Goal: Information Seeking & Learning: Check status

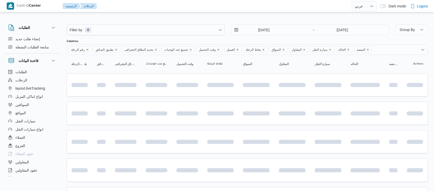
select select "ar"
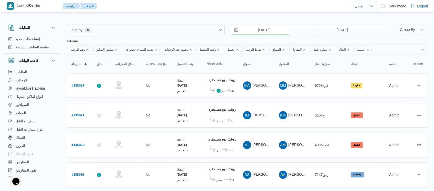
click at [253, 32] on input "26/8/2025" at bounding box center [260, 30] width 58 height 10
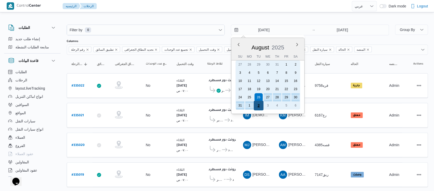
click at [261, 103] on div "2" at bounding box center [259, 106] width 10 height 10
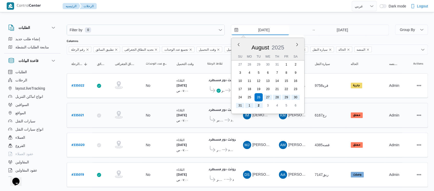
type input "2/9/2025"
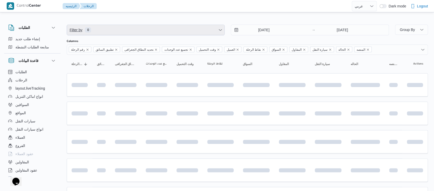
click at [121, 32] on span "Filter by 0" at bounding box center [145, 30] width 157 height 10
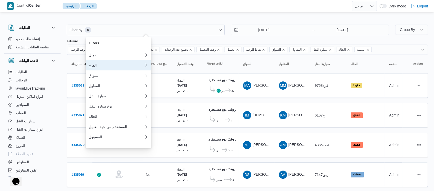
click at [93, 67] on div "الفرع" at bounding box center [116, 65] width 55 height 4
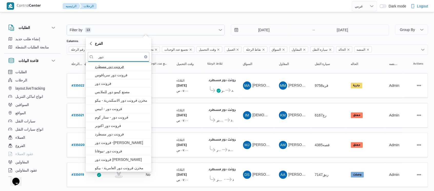
type input "دور"
click at [113, 66] on span "فرونت دور مسطرد" at bounding box center [121, 67] width 53 height 6
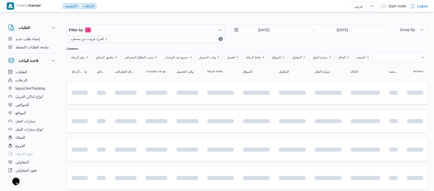
click at [63, 65] on div "الطلبات إنشاء طلب جديد متابعة الطلبات النشطة قاعدة البيانات الطلبات الرحلات lay…" at bounding box center [35, 100] width 62 height 158
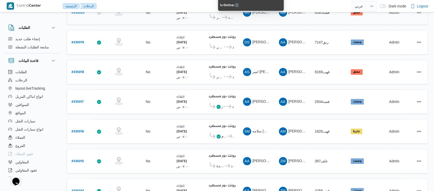
scroll to position [190, 0]
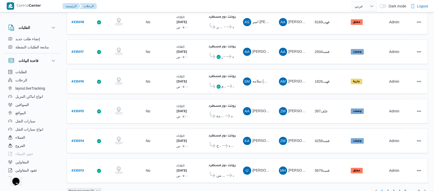
click at [95, 188] on span "Rows per page : 10" at bounding box center [84, 191] width 35 height 6
click at [94, 175] on button "20 rows" at bounding box center [87, 169] width 29 height 10
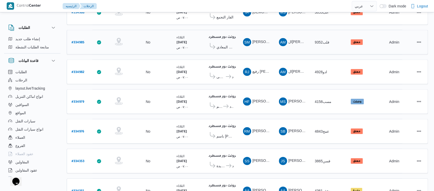
scroll to position [478, 0]
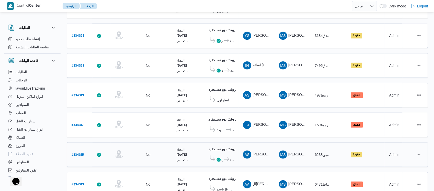
scroll to position [478, 0]
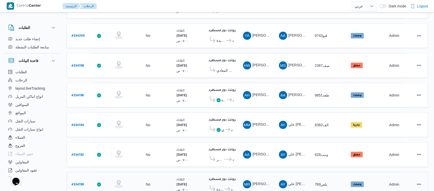
scroll to position [478, 0]
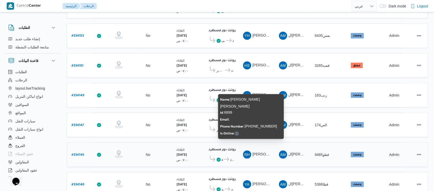
scroll to position [478, 0]
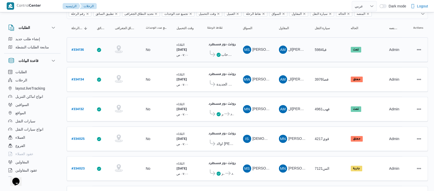
scroll to position [25, 0]
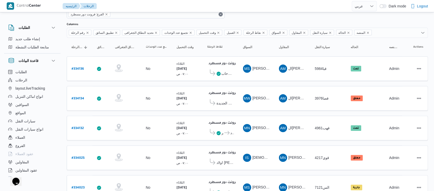
click at [103, 15] on span "الفرع: فرونت دور مسطرد" at bounding box center [89, 14] width 37 height 5
click at [105, 13] on icon "remove selected entity" at bounding box center [106, 14] width 3 height 3
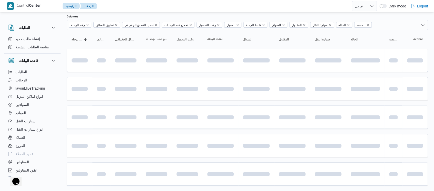
scroll to position [25, 0]
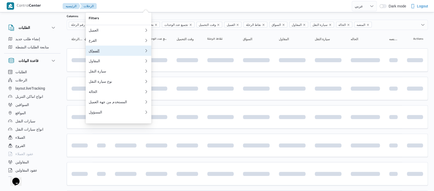
click at [96, 53] on div "السواق" at bounding box center [116, 51] width 55 height 4
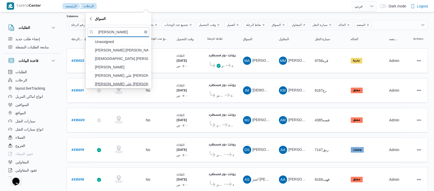
type input "محمد وجي"
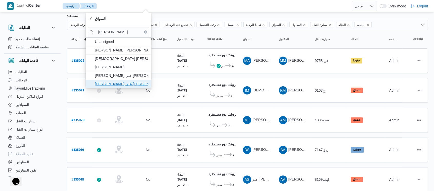
click at [121, 83] on span "محمد وجيه علي ابراهيم حسن" at bounding box center [121, 84] width 53 height 6
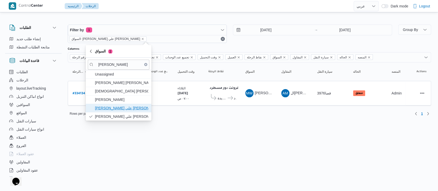
click at [123, 110] on span "محمد وجيه علي ابراهيم حسن" at bounding box center [121, 108] width 53 height 6
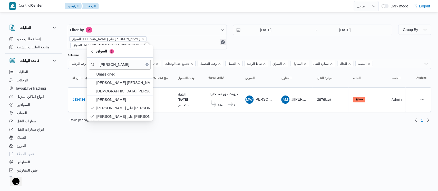
click at [224, 39] on button "Remove" at bounding box center [222, 42] width 6 height 6
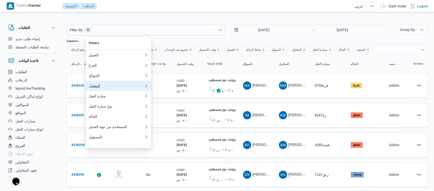
click at [98, 87] on div "المقاول" at bounding box center [116, 86] width 55 height 4
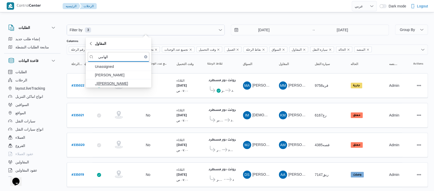
type input "الهامي"
click at [110, 83] on span "الهامي محمد خالد علي" at bounding box center [121, 84] width 53 height 6
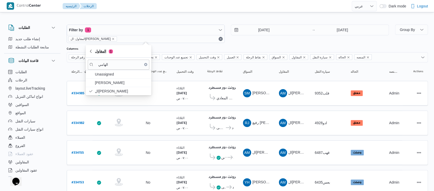
click at [105, 54] on button "المقاول 1" at bounding box center [119, 51] width 66 height 13
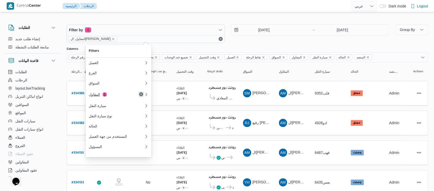
click at [140, 96] on button "Remove" at bounding box center [141, 94] width 6 height 6
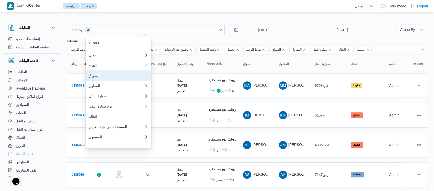
click at [103, 78] on div "السواق" at bounding box center [115, 76] width 53 height 4
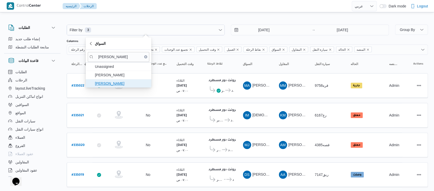
click at [116, 83] on span "هاني سيد محمد محمد فج النور" at bounding box center [121, 84] width 53 height 6
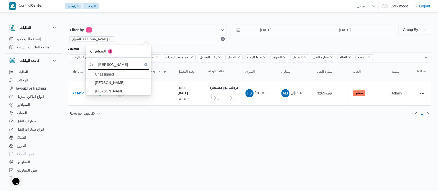
click at [127, 66] on input "هاني سيد محمد" at bounding box center [119, 65] width 62 height 10
type input "ه"
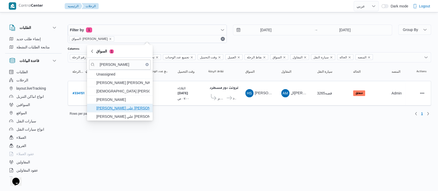
click at [122, 109] on span "محمد وجيه علي ابراهيم حسن" at bounding box center [122, 108] width 53 height 6
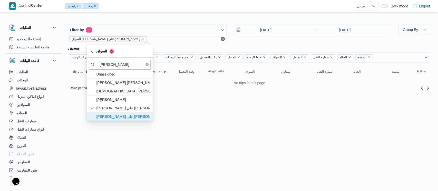
click at [126, 115] on span "محمد وجيه علي ابراهيم حسن" at bounding box center [122, 117] width 53 height 6
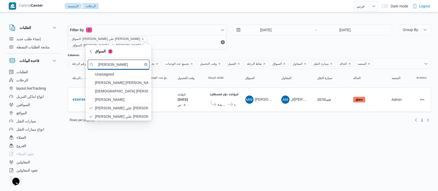
click at [123, 63] on input "محمد وجيه" at bounding box center [119, 65] width 62 height 10
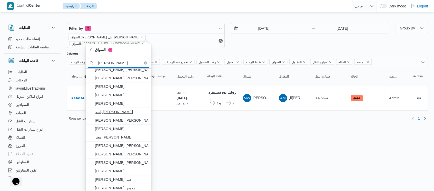
scroll to position [2, 0]
type input "محمد سعيد"
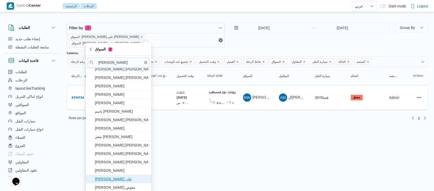
click at [118, 178] on span "محمد سعيد محمد على" at bounding box center [121, 179] width 53 height 6
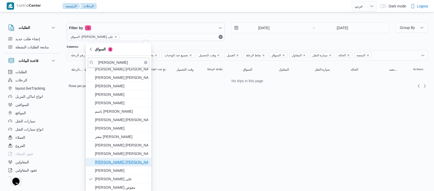
click at [122, 165] on span "محمد سعيد سيد احمد محمد" at bounding box center [119, 162] width 62 height 8
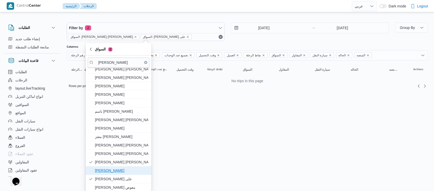
click at [122, 168] on span "محمد سعيد عبدالسلام صالح" at bounding box center [121, 171] width 53 height 6
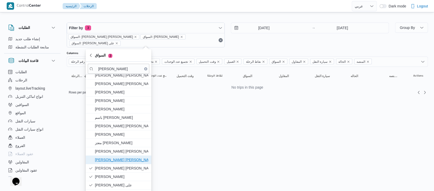
click at [119, 157] on span "محمد سعيد احمد ابو بكر" at bounding box center [121, 160] width 53 height 6
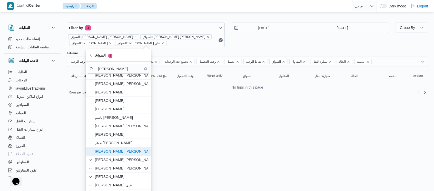
click at [119, 153] on span "محمود حمدي محمد سعيد ابو العطا" at bounding box center [121, 151] width 53 height 6
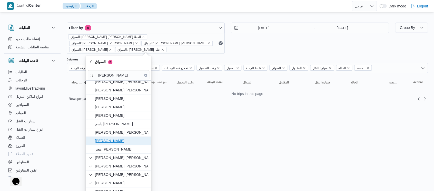
click at [119, 143] on span "عمرو محمد سعيد أحمد" at bounding box center [121, 141] width 53 height 6
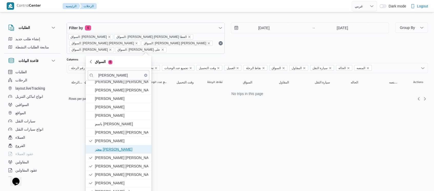
click at [119, 147] on span "معتز منصور محمد سعيد" at bounding box center [121, 149] width 53 height 6
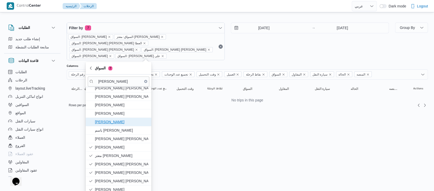
click at [117, 123] on span "محمد سعيد محمد عبده" at bounding box center [121, 122] width 53 height 6
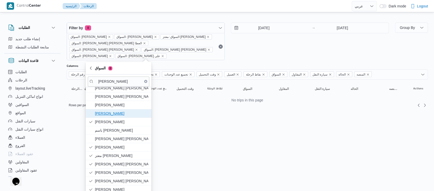
click at [117, 115] on span "محمد سعيد محمد علي" at bounding box center [121, 114] width 53 height 6
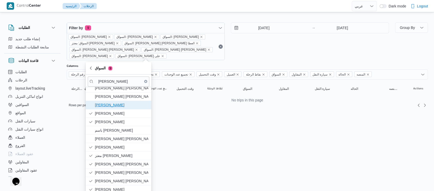
click at [113, 106] on span "محمد سعيد عبدالله" at bounding box center [121, 105] width 53 height 6
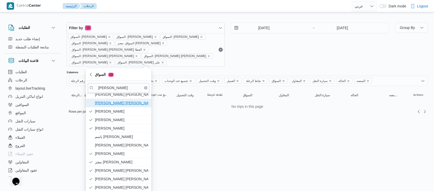
click at [115, 105] on span "عمرو محمد سعيد احمد حسن" at bounding box center [121, 103] width 53 height 6
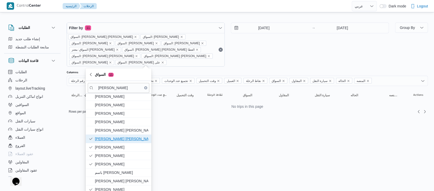
scroll to position [28, 0]
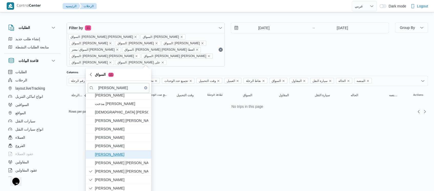
click at [116, 154] on span "محمد سعيد عليوة عبدالهادي" at bounding box center [121, 155] width 53 height 6
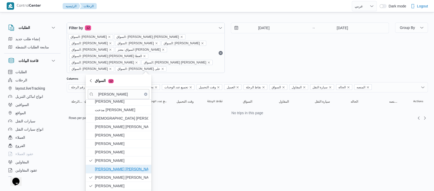
click at [116, 167] on span "محمد سعيد احمد عبد الوهاب مخلوف" at bounding box center [121, 169] width 53 height 6
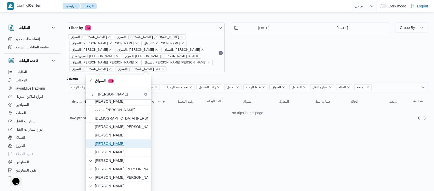
click at [115, 144] on span "محمد سعيد كامل محمد" at bounding box center [121, 144] width 53 height 6
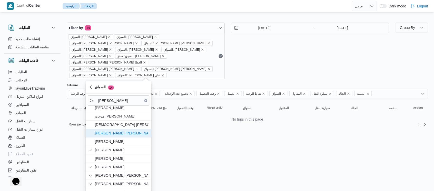
click at [115, 131] on span "محمد سعيد احمد حسن" at bounding box center [121, 133] width 53 height 6
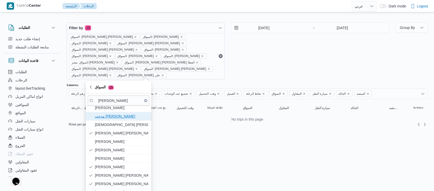
click at [114, 119] on span "مدحت محمد سعيد عبدالخالق" at bounding box center [119, 116] width 62 height 8
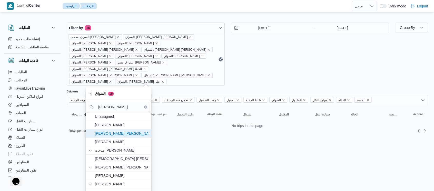
click at [113, 135] on span "محمد سعيد حسن احمد" at bounding box center [121, 134] width 53 height 6
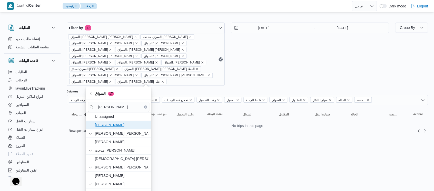
click at [111, 124] on span "محمد سعيد" at bounding box center [121, 125] width 53 height 6
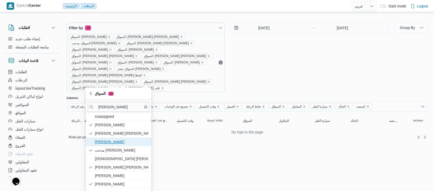
click at [107, 141] on span "محمد سعيد" at bounding box center [121, 142] width 53 height 6
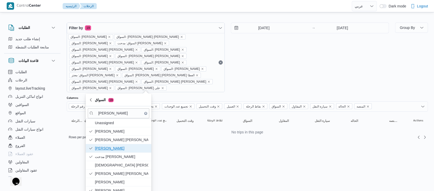
scroll to position [34, 0]
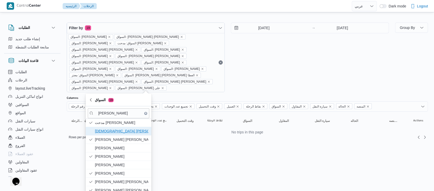
click at [106, 130] on span "اسلام محمد سعيد شحات" at bounding box center [121, 131] width 53 height 6
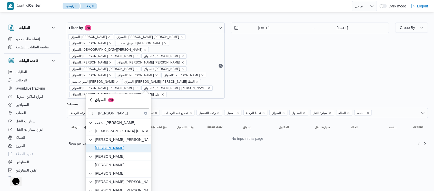
click at [109, 145] on span "محمد سعيد زهير" at bounding box center [121, 148] width 53 height 6
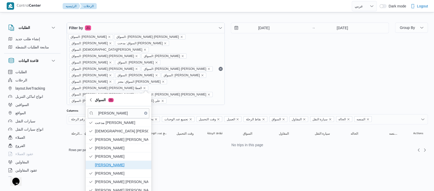
click at [106, 167] on span "محمد سعيد" at bounding box center [121, 165] width 53 height 6
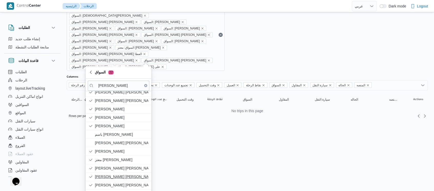
scroll to position [59, 0]
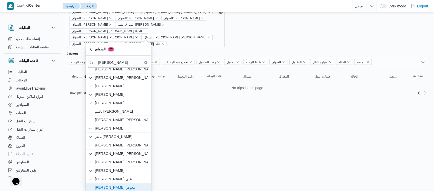
click at [109, 188] on span "محمد سعيد سعد معوض" at bounding box center [121, 188] width 53 height 6
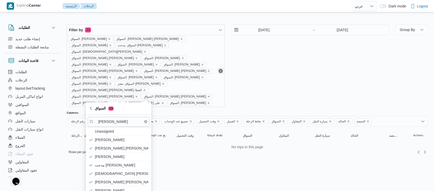
click at [219, 67] on div "السواق: محمد سعيد السواق: محمد سعيد حسن احمد السواق: محمد سعيد السواق: مدحت محم…" at bounding box center [145, 71] width 157 height 72
click at [219, 68] on button "Remove" at bounding box center [220, 71] width 6 height 6
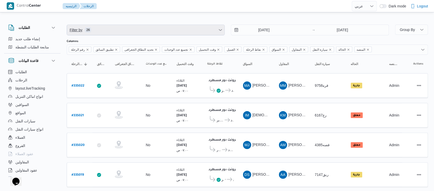
click at [119, 32] on span "Filter by 26" at bounding box center [145, 30] width 157 height 10
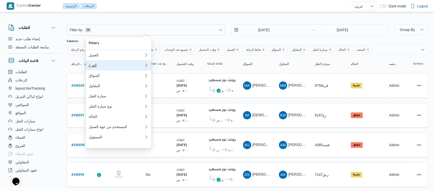
click at [103, 67] on div "الفرع" at bounding box center [115, 65] width 53 height 4
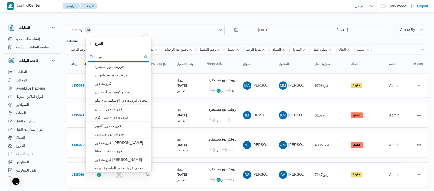
type input "دور"
click at [115, 69] on span "فرونت دور مسطرد" at bounding box center [121, 67] width 53 height 6
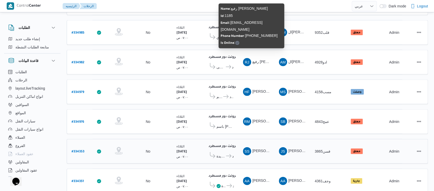
scroll to position [478, 0]
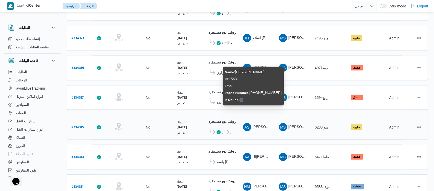
scroll to position [478, 0]
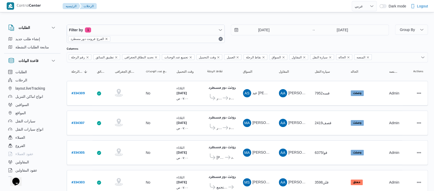
click at [105, 40] on icon "remove selected entity" at bounding box center [106, 38] width 3 height 3
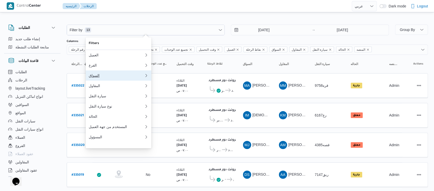
click at [99, 81] on button "السواق 0" at bounding box center [119, 76] width 66 height 10
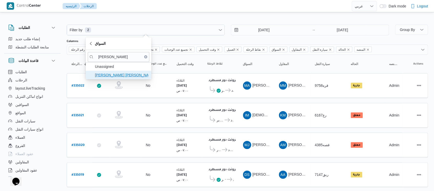
click at [103, 73] on span "محمد سعيد حامد احمد" at bounding box center [121, 75] width 53 height 6
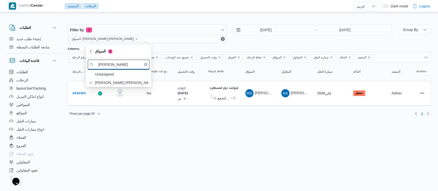
click at [127, 64] on input "محمد سعيد حامد" at bounding box center [119, 65] width 62 height 10
type input "م"
type input "صالح عبدالكريم"
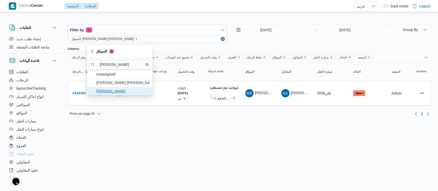
click at [116, 95] on span "صالح عبدالكريم عبدالله ادم" at bounding box center [120, 91] width 62 height 8
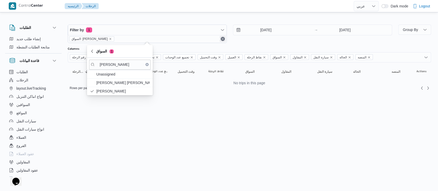
click at [221, 39] on button "Remove" at bounding box center [222, 39] width 6 height 6
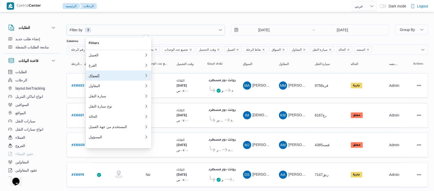
click at [102, 75] on div "السواق" at bounding box center [115, 76] width 53 height 4
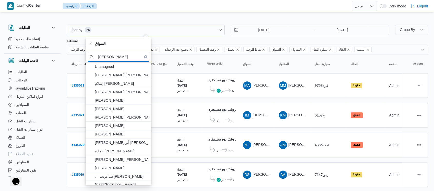
type input "عبدالعاطي"
click at [132, 104] on span "عبدالعاطي محمد عبدالعاطي" at bounding box center [119, 100] width 62 height 8
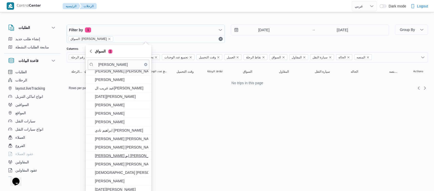
scroll to position [2, 0]
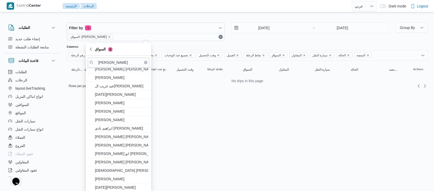
click at [145, 62] on icon "Clear input" at bounding box center [145, 62] width 1 height 1
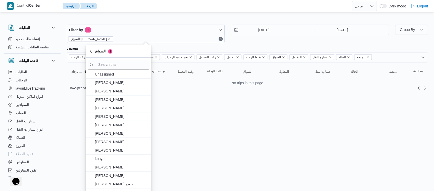
click at [97, 51] on span "السواق 1" at bounding box center [103, 51] width 17 height 6
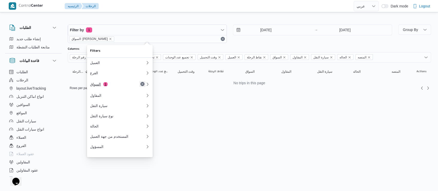
click at [141, 84] on button "Remove" at bounding box center [142, 84] width 6 height 6
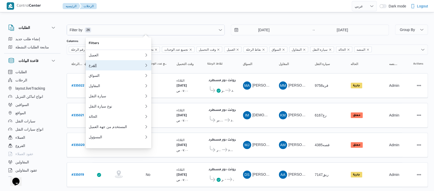
click at [93, 69] on button "الفرع 0" at bounding box center [119, 65] width 66 height 10
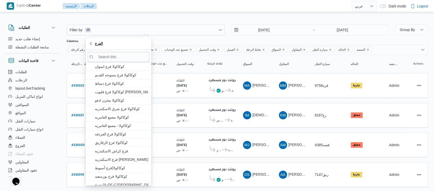
click at [92, 46] on span "الفرع" at bounding box center [118, 44] width 59 height 6
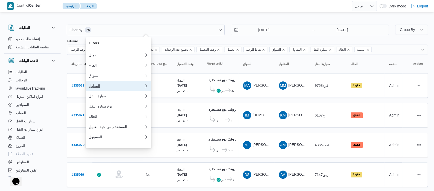
click at [96, 88] on div "المقاول" at bounding box center [115, 86] width 53 height 4
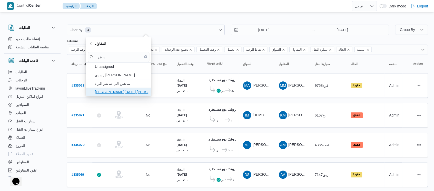
click at [115, 91] on span "[PERSON_NAME][DATE] [PERSON_NAME]" at bounding box center [121, 92] width 53 height 6
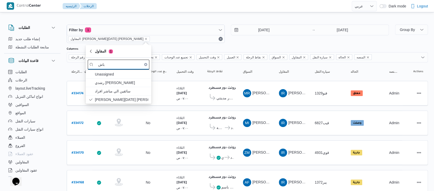
click at [121, 62] on input "باش" at bounding box center [119, 65] width 62 height 10
type input "ب"
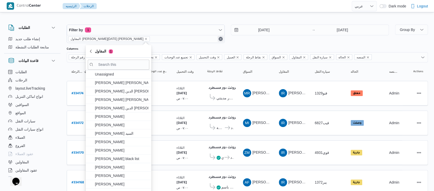
click at [219, 40] on button "Remove" at bounding box center [220, 39] width 6 height 6
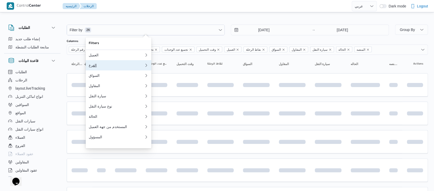
click at [96, 66] on div "الفرع" at bounding box center [115, 65] width 53 height 4
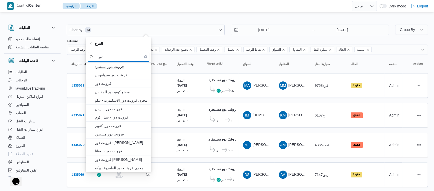
type input "دور"
click at [118, 69] on span "فرونت دور مسطرد" at bounding box center [121, 67] width 53 height 6
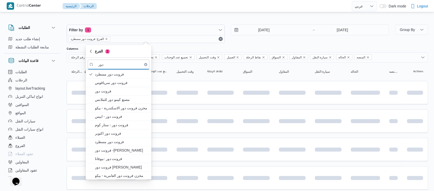
click at [59, 67] on div "قاعدة البيانات" at bounding box center [32, 61] width 56 height 14
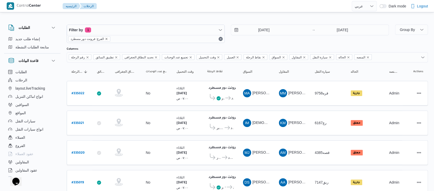
click at [105, 39] on icon "remove selected entity" at bounding box center [106, 38] width 3 height 3
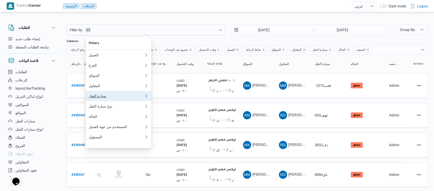
click at [100, 98] on div "سيارة النقل" at bounding box center [116, 96] width 55 height 4
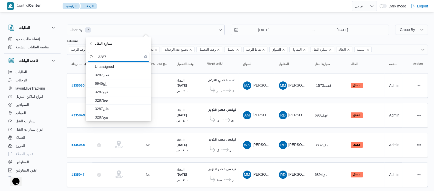
type input "3287"
click at [114, 116] on span "هبج3287" at bounding box center [121, 117] width 53 height 6
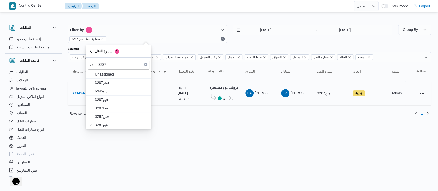
click at [77, 94] on b "# 334166" at bounding box center [79, 94] width 12 height 4
select select "ar"
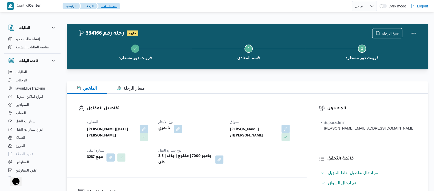
select select "ar"
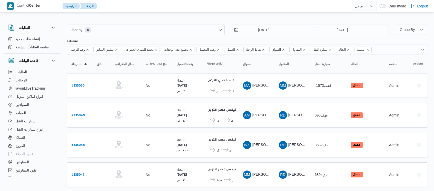
select select "ar"
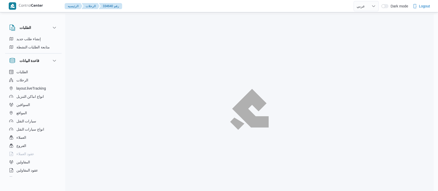
select select "ar"
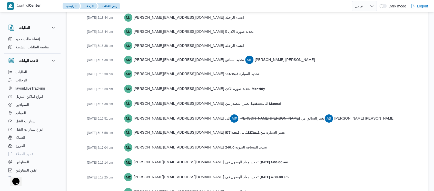
scroll to position [696, 0]
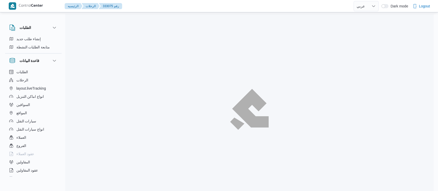
select select "ar"
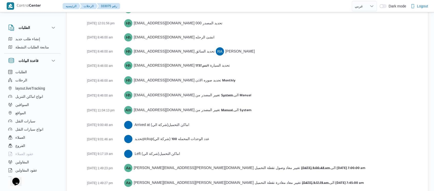
scroll to position [849, 0]
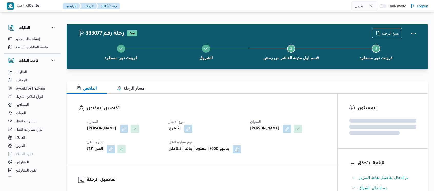
select select "ar"
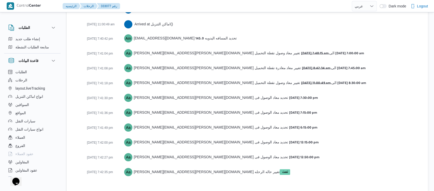
scroll to position [846, 0]
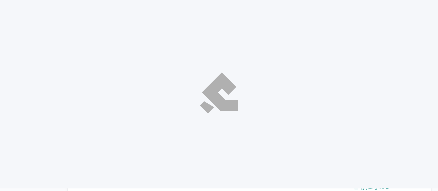
select select "ar"
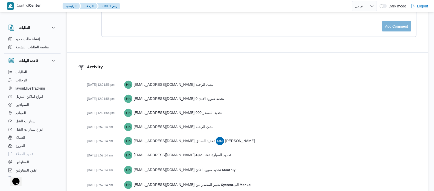
scroll to position [681, 0]
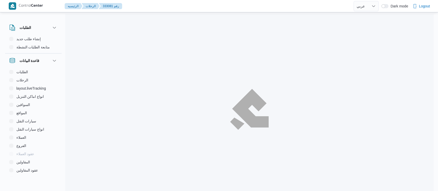
select select "ar"
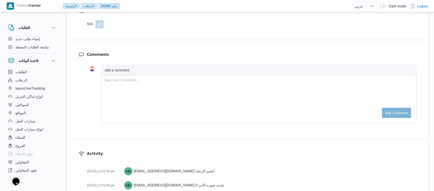
scroll to position [578, 0]
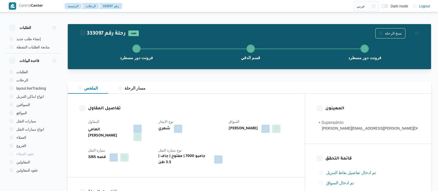
select select "ar"
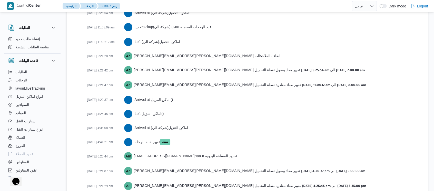
scroll to position [886, 0]
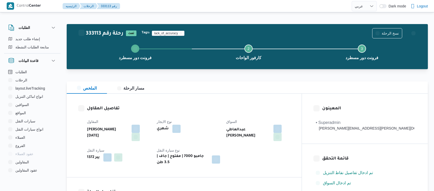
select select "ar"
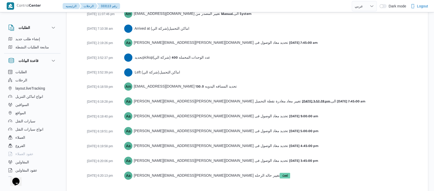
scroll to position [858, 0]
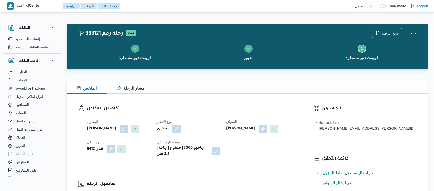
select select "ar"
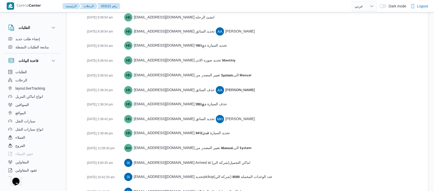
scroll to position [935, 0]
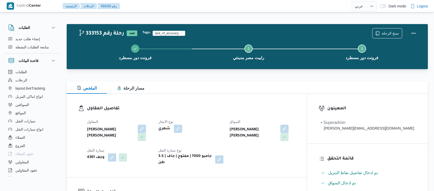
select select "ar"
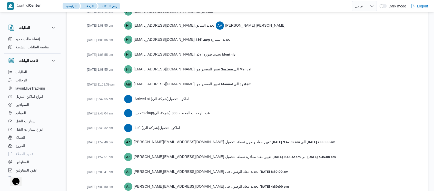
scroll to position [858, 0]
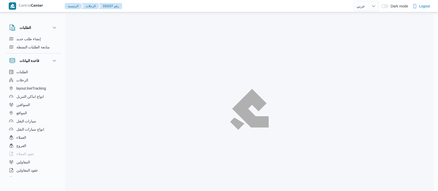
select select "ar"
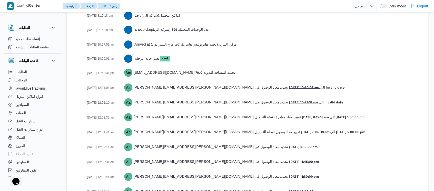
scroll to position [892, 0]
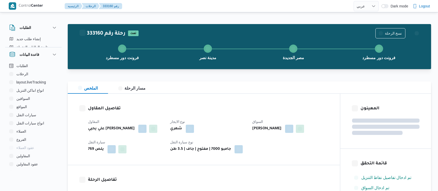
select select "ar"
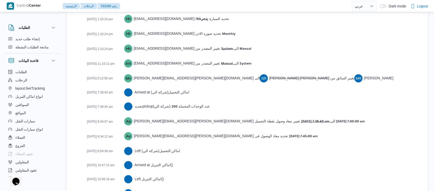
scroll to position [1035, 0]
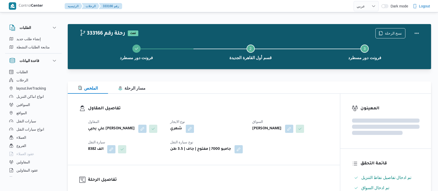
select select "ar"
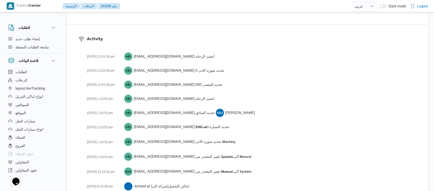
scroll to position [698, 0]
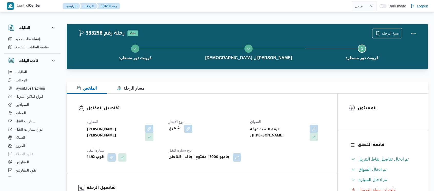
select select "ar"
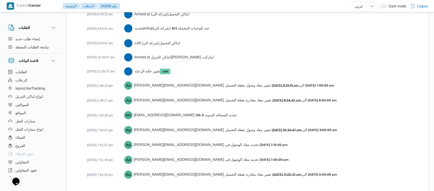
scroll to position [821, 0]
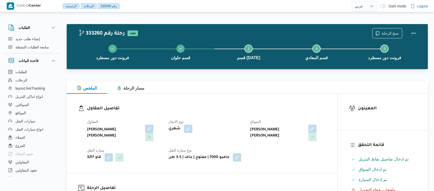
select select "ar"
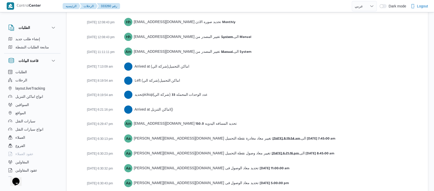
scroll to position [834, 0]
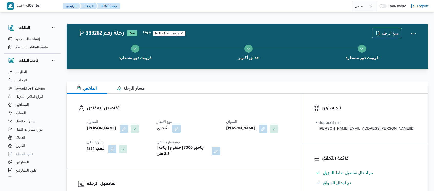
select select "ar"
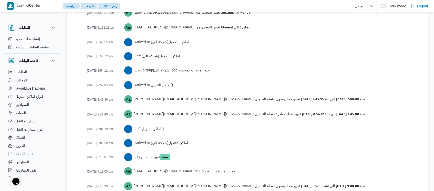
scroll to position [849, 0]
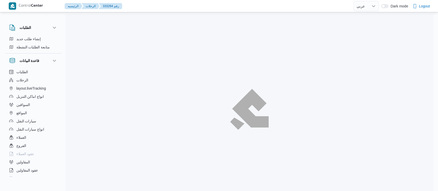
select select "ar"
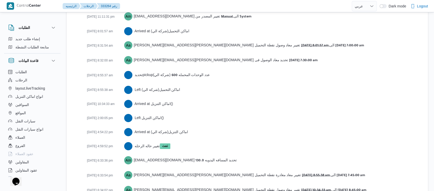
scroll to position [878, 0]
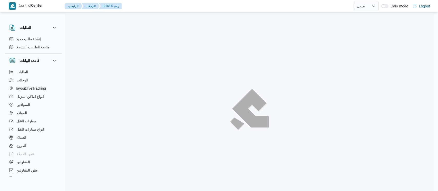
select select "ar"
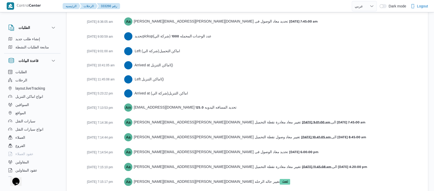
scroll to position [878, 0]
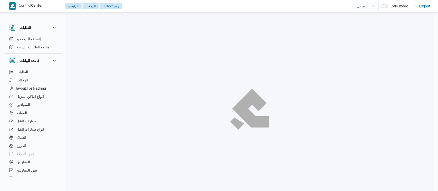
select select "ar"
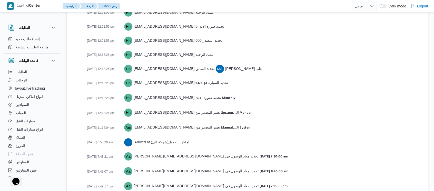
scroll to position [815, 0]
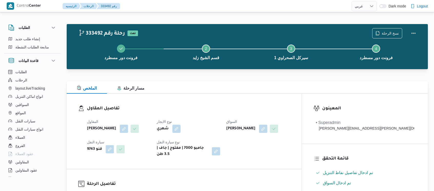
select select "ar"
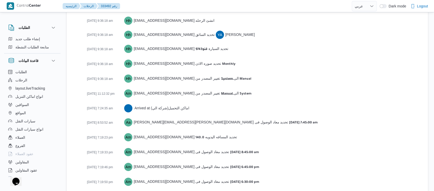
scroll to position [857, 0]
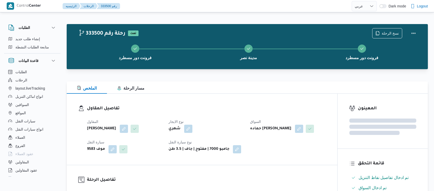
select select "ar"
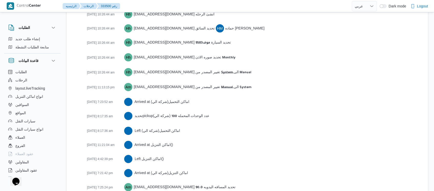
scroll to position [749, 0]
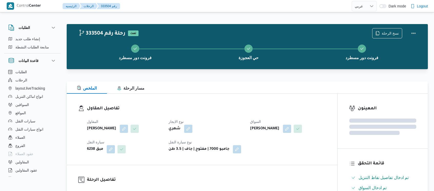
select select "ar"
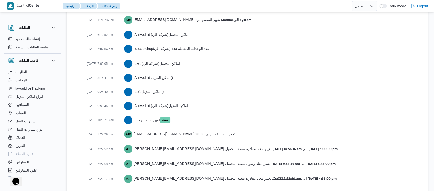
scroll to position [857, 0]
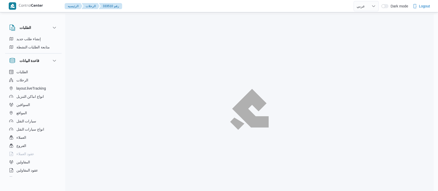
select select "ar"
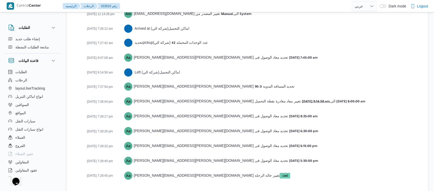
scroll to position [858, 0]
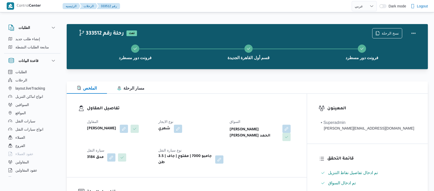
select select "ar"
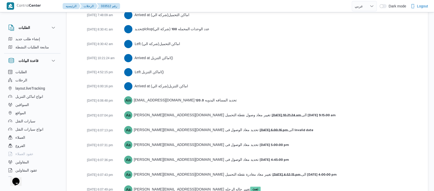
scroll to position [886, 0]
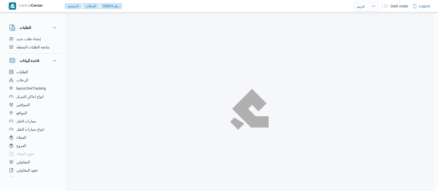
select select "ar"
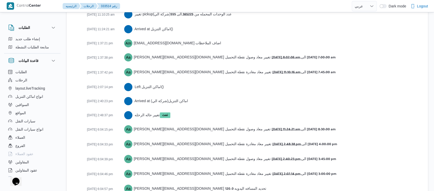
scroll to position [943, 0]
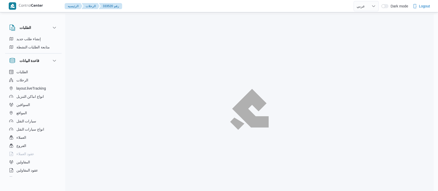
select select "ar"
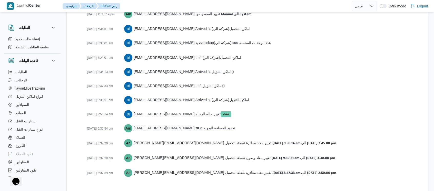
scroll to position [857, 0]
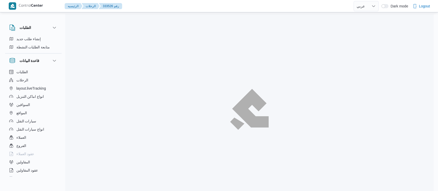
select select "ar"
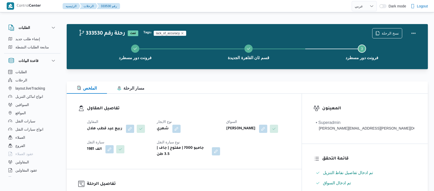
select select "ar"
click at [299, 58] on button "قسم ثان القاهرة الجديدة" at bounding box center [248, 51] width 113 height 27
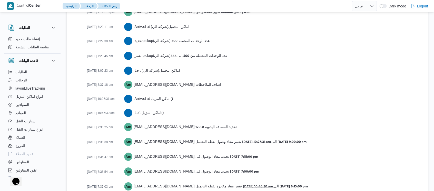
scroll to position [900, 0]
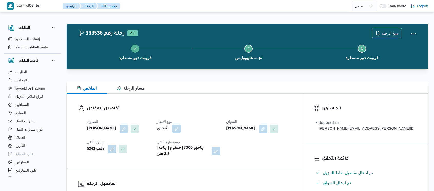
select select "ar"
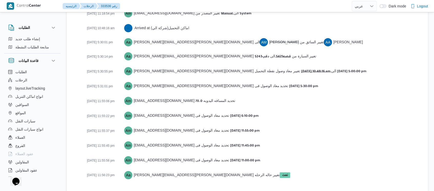
scroll to position [761, 0]
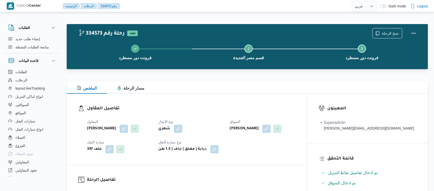
select select "ar"
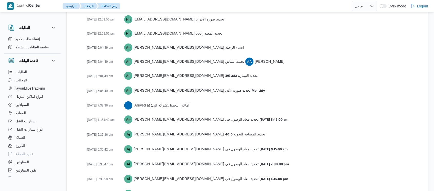
scroll to position [778, 0]
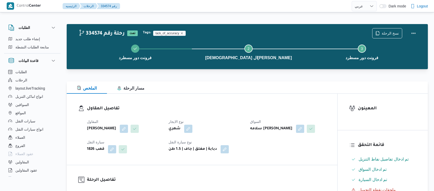
select select "ar"
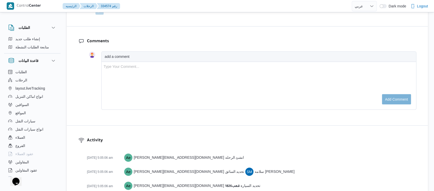
scroll to position [749, 0]
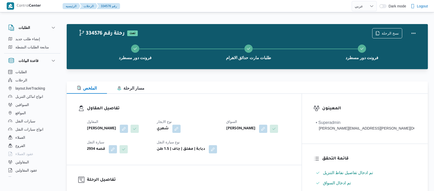
select select "ar"
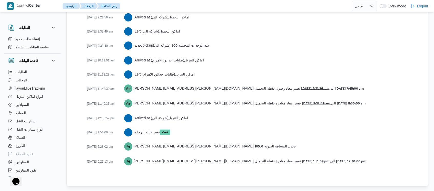
scroll to position [829, 0]
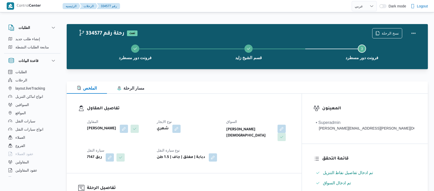
select select "ar"
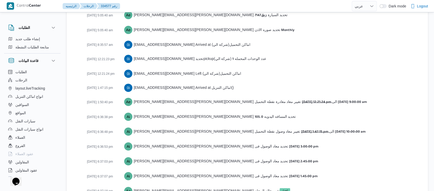
scroll to position [829, 0]
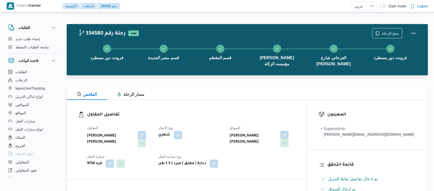
select select "ar"
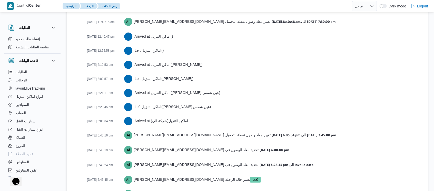
scroll to position [967, 0]
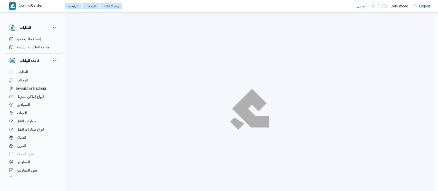
select select "ar"
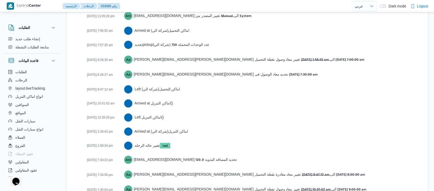
scroll to position [907, 0]
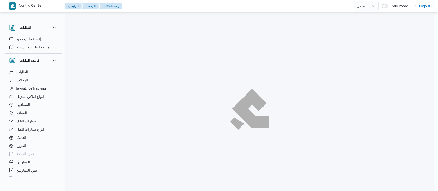
select select "ar"
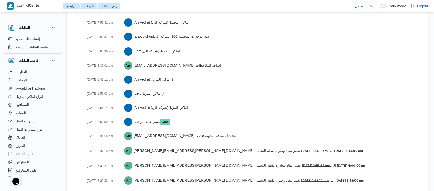
scroll to position [886, 0]
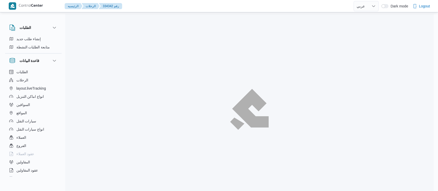
select select "ar"
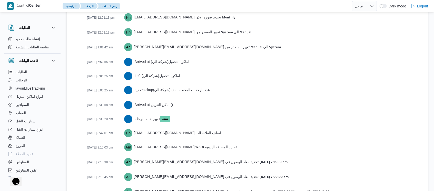
scroll to position [843, 0]
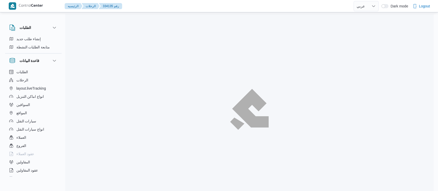
select select "ar"
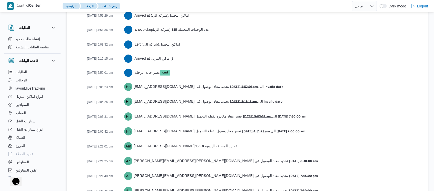
scroll to position [892, 0]
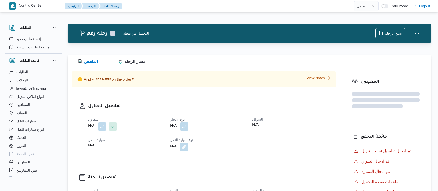
select select "ar"
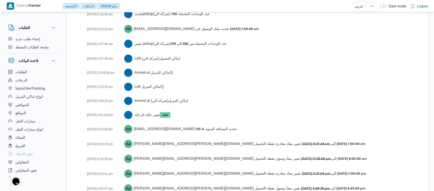
scroll to position [907, 0]
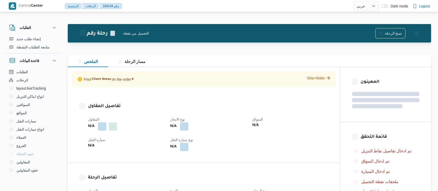
select select "ar"
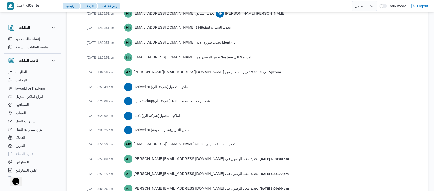
scroll to position [821, 0]
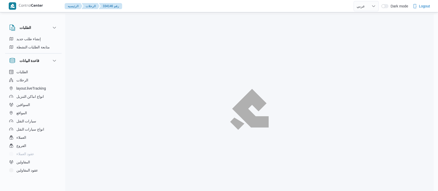
select select "ar"
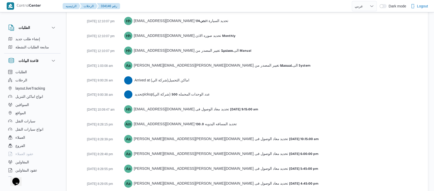
scroll to position [821, 0]
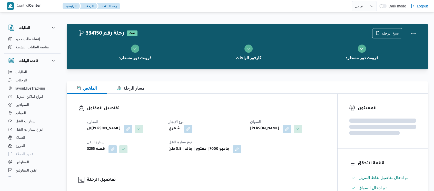
select select "ar"
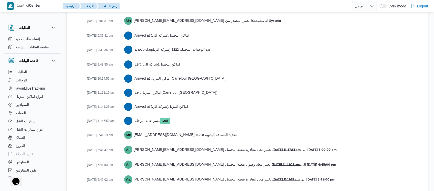
scroll to position [857, 0]
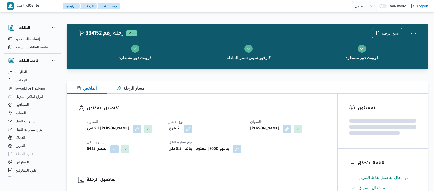
select select "ar"
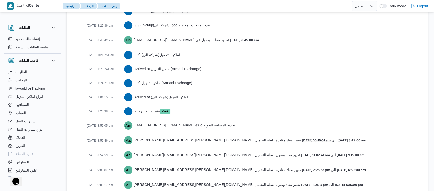
scroll to position [889, 0]
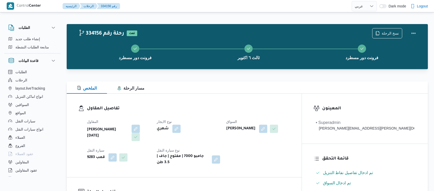
select select "ar"
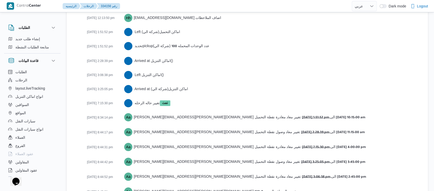
scroll to position [915, 0]
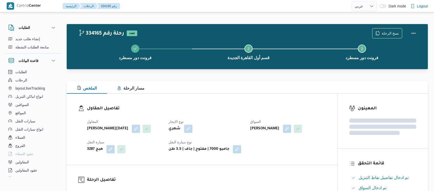
select select "ar"
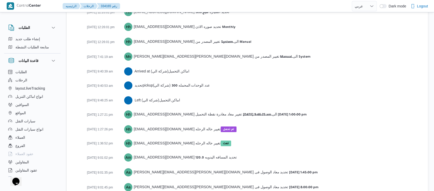
scroll to position [857, 0]
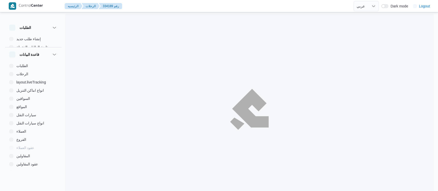
select select "ar"
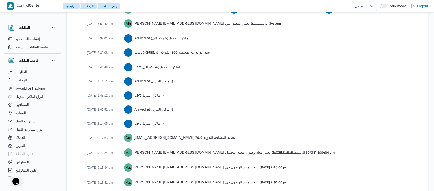
scroll to position [906, 0]
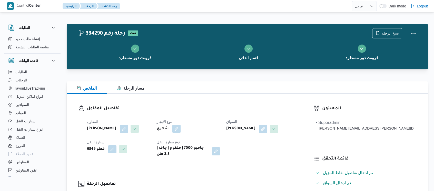
select select "ar"
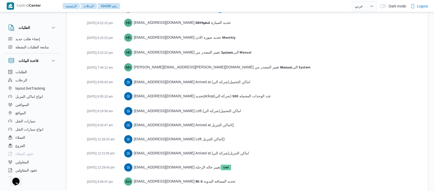
scroll to position [849, 0]
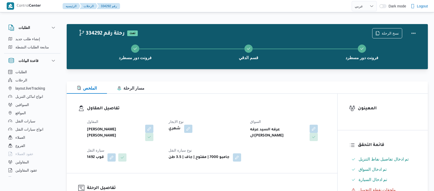
select select "ar"
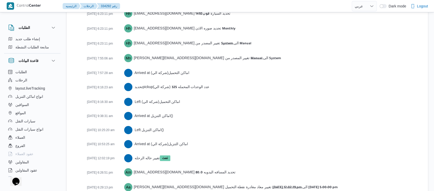
scroll to position [806, 0]
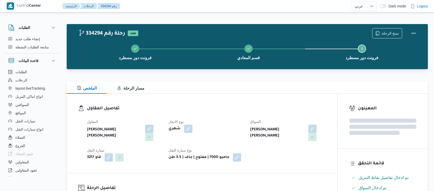
select select "ar"
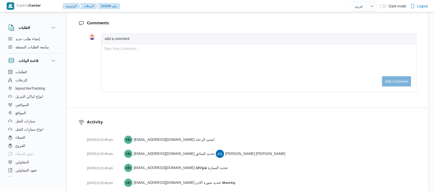
scroll to position [807, 0]
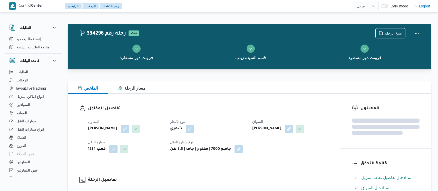
select select "ar"
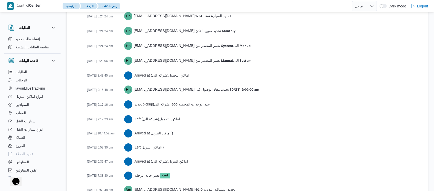
scroll to position [864, 0]
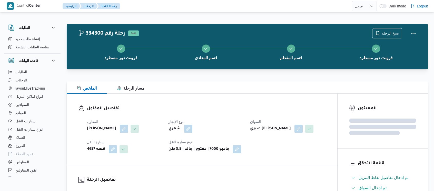
select select "ar"
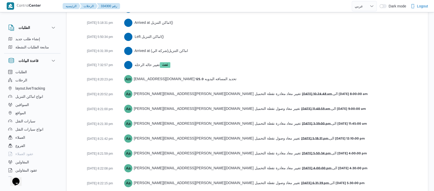
scroll to position [977, 0]
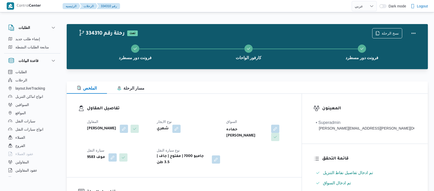
select select "ar"
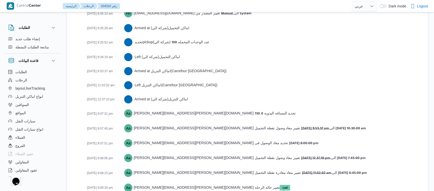
scroll to position [872, 0]
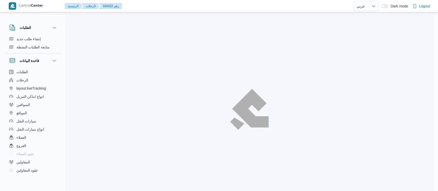
select select "ar"
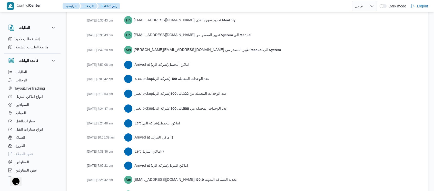
scroll to position [886, 0]
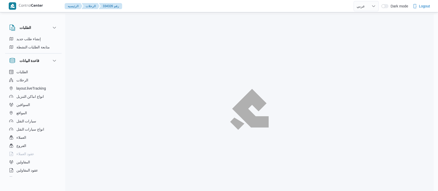
select select "ar"
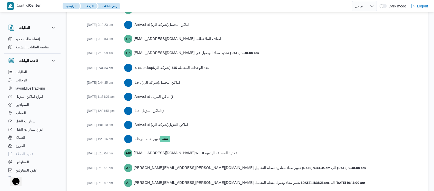
scroll to position [889, 0]
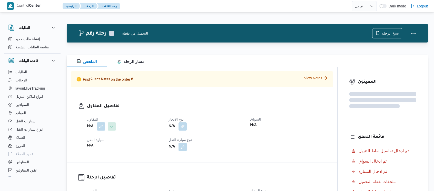
select select "ar"
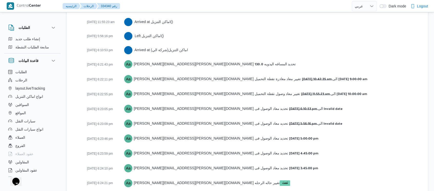
scroll to position [944, 0]
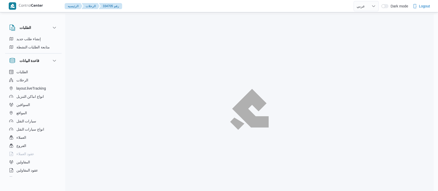
select select "ar"
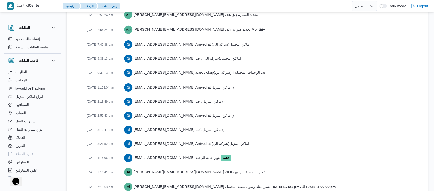
scroll to position [857, 0]
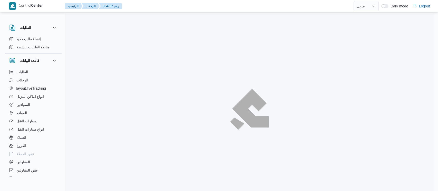
select select "ar"
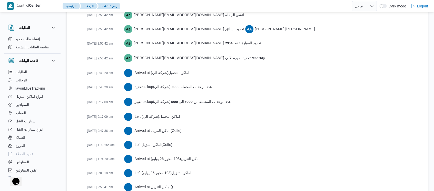
scroll to position [899, 0]
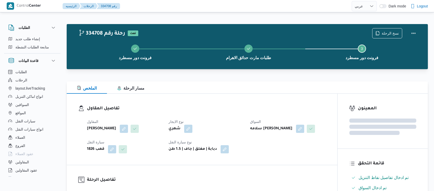
select select "ar"
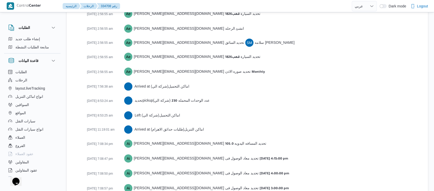
scroll to position [764, 0]
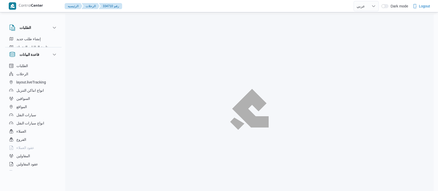
select select "ar"
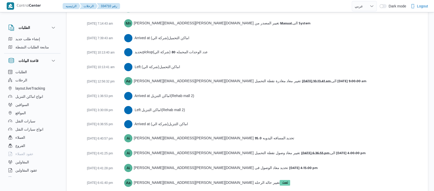
scroll to position [849, 0]
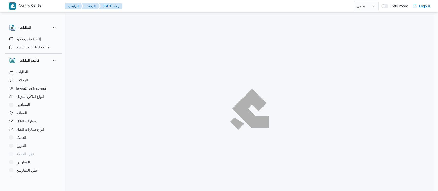
select select "ar"
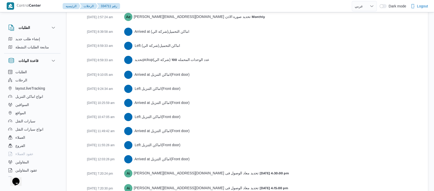
scroll to position [904, 0]
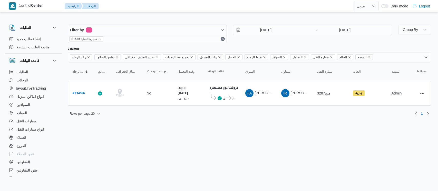
select select "ar"
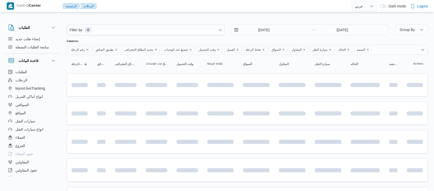
select select "ar"
